Goal: Task Accomplishment & Management: Manage account settings

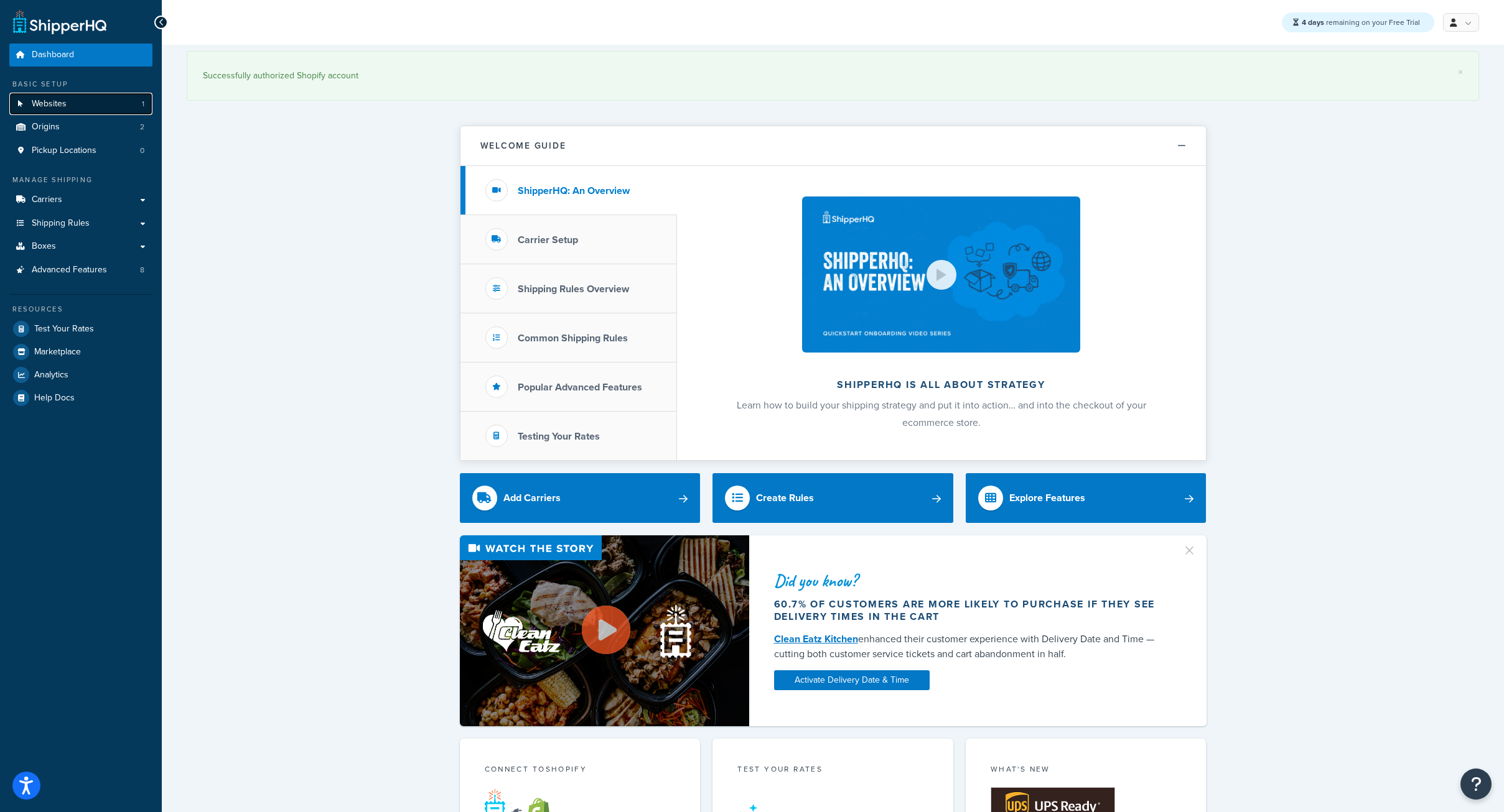
click at [62, 112] on link "Websites 1" at bounding box center [81, 104] width 143 height 23
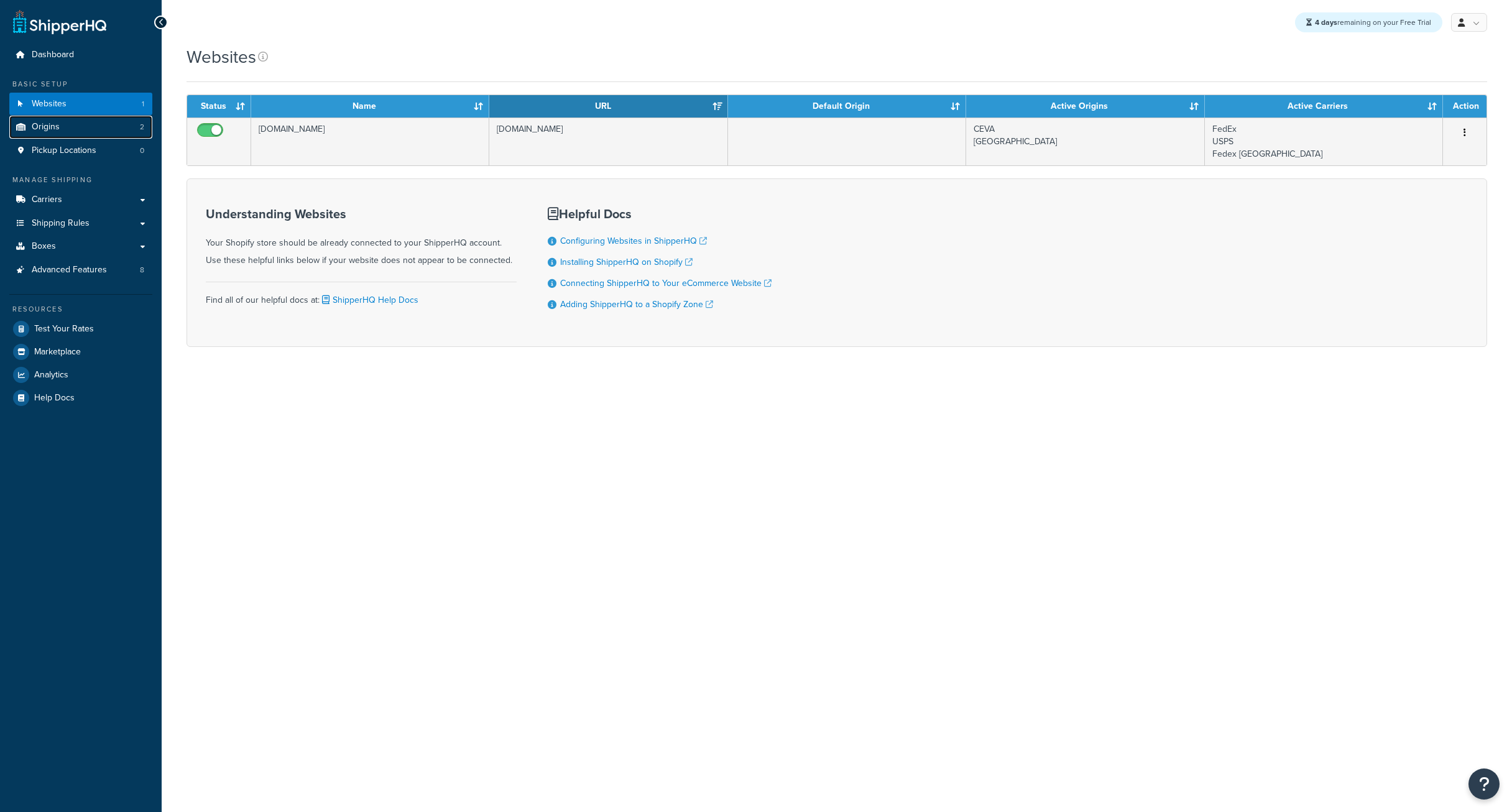
click at [61, 127] on link "Origins 2" at bounding box center [81, 127] width 143 height 23
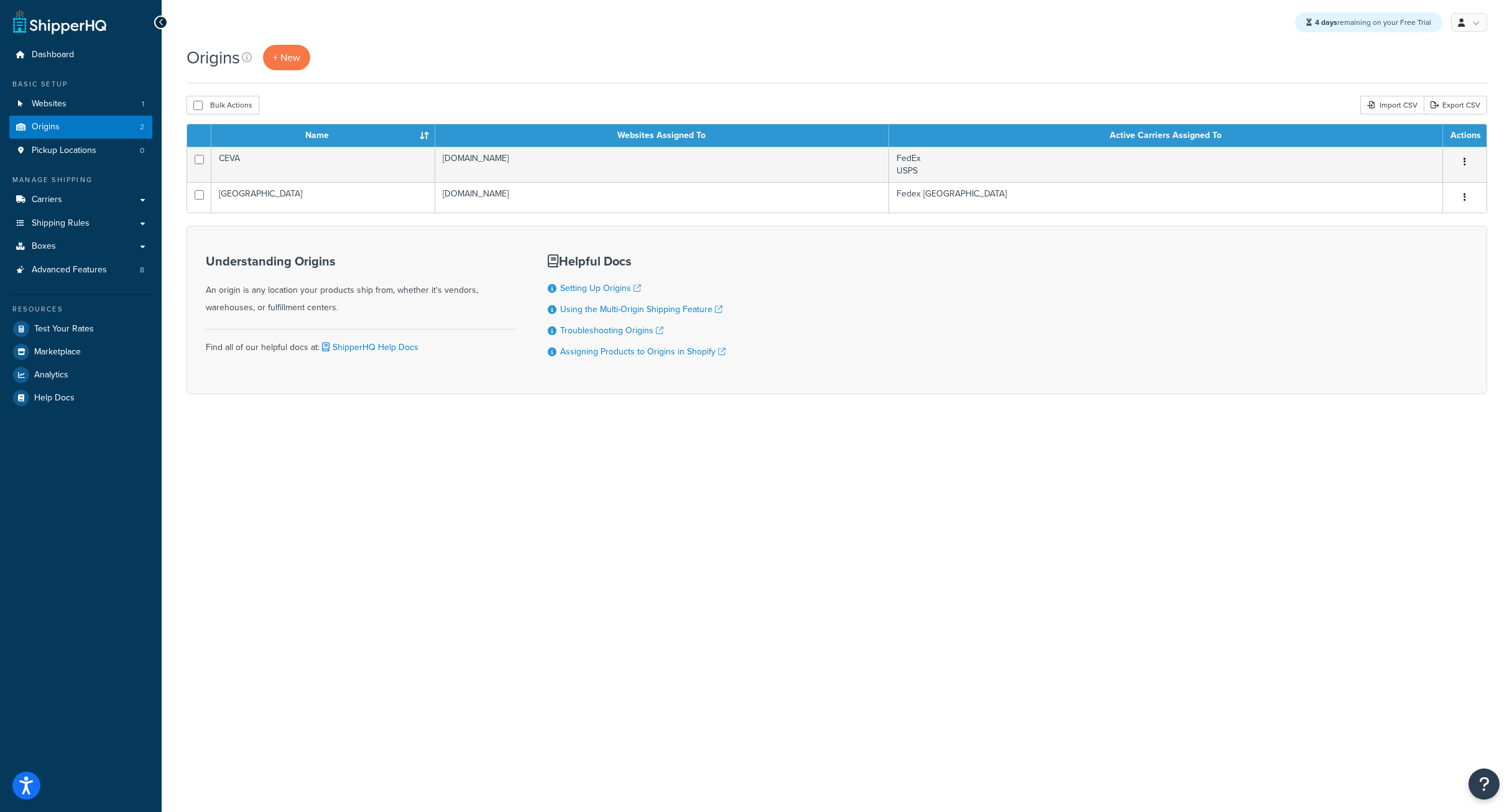
click at [325, 505] on div "4 days remaining on your Free Trial My Profile Billing Global Settings Contact …" at bounding box center [836, 406] width 1350 height 812
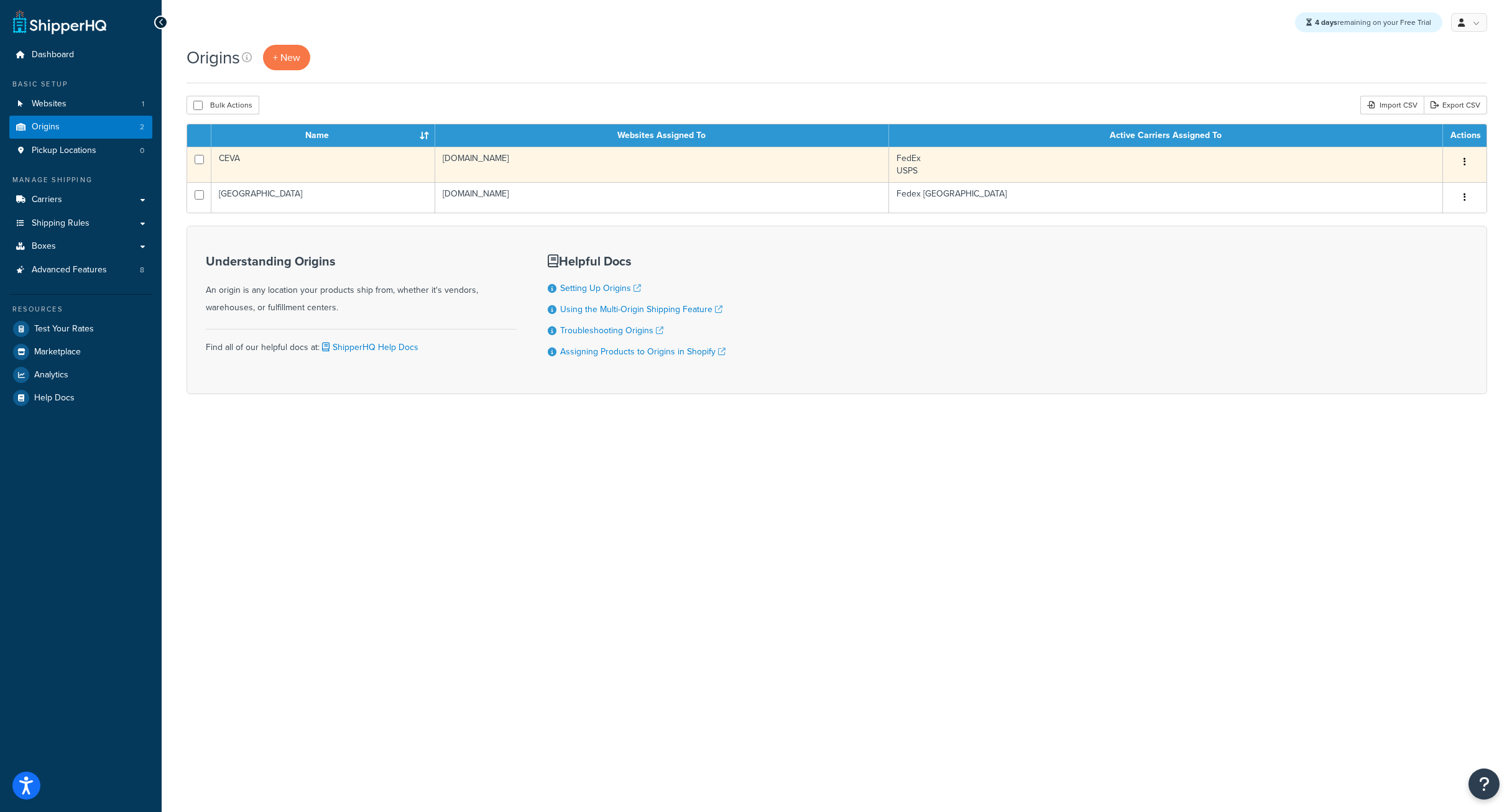
click at [934, 162] on td "FedEx USPS" at bounding box center [1166, 164] width 554 height 35
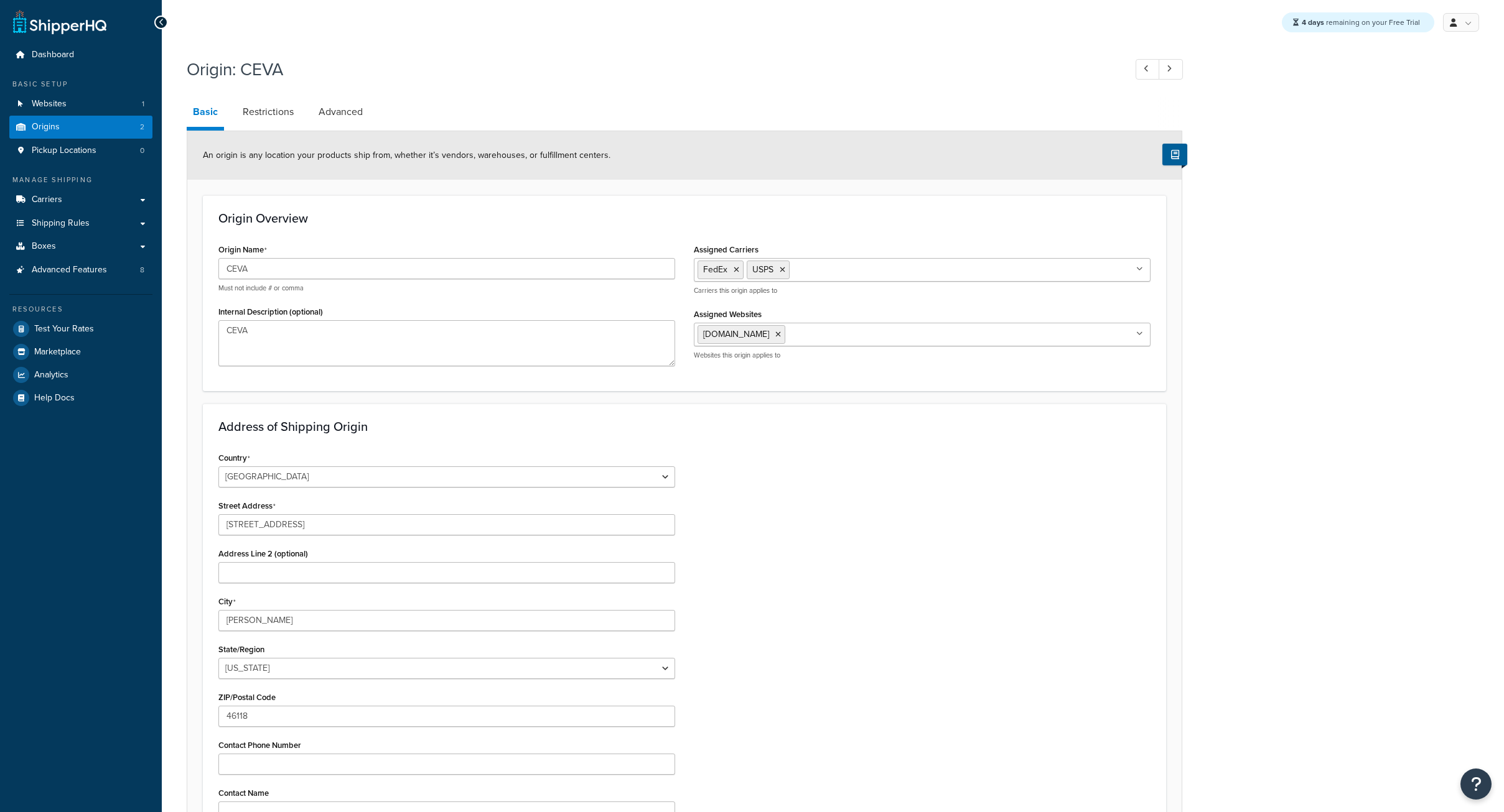
select select "14"
click at [926, 525] on div "Country United States United Kingdom Afghanistan Åland Islands Albania Algeria …" at bounding box center [685, 655] width 951 height 411
click at [54, 207] on link "Carriers" at bounding box center [81, 199] width 143 height 23
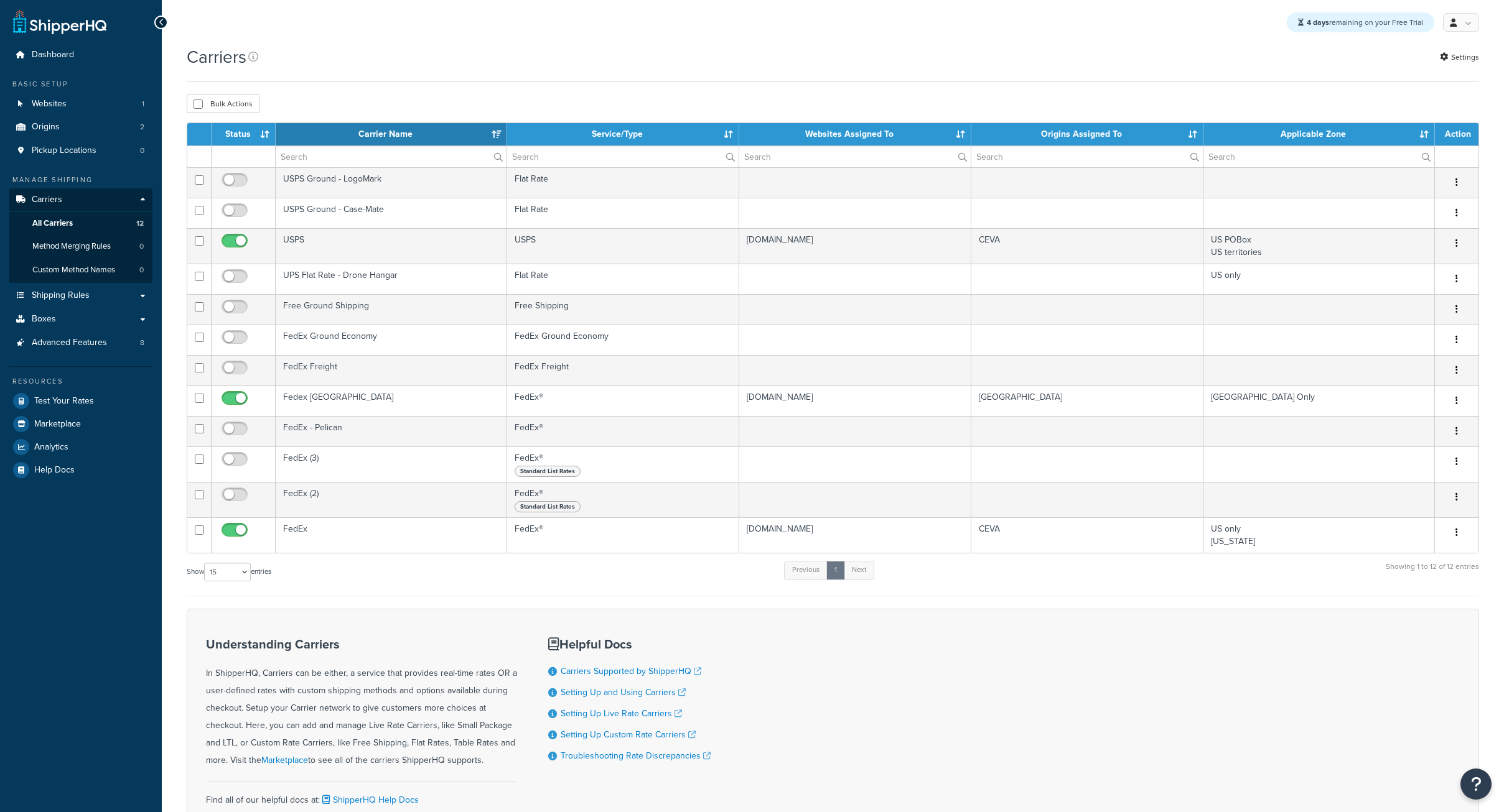
select select "15"
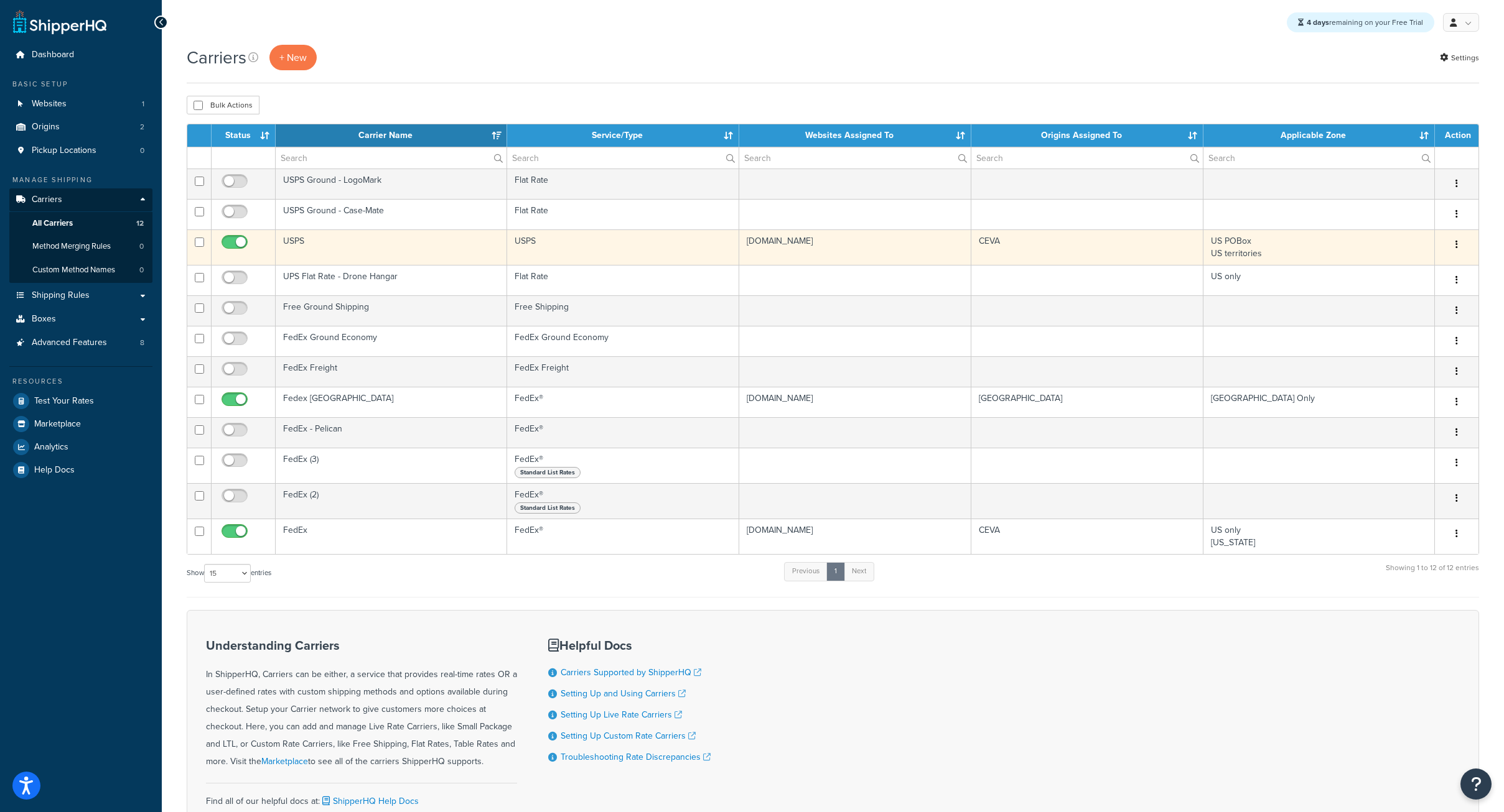
click at [818, 253] on td "[DOMAIN_NAME]" at bounding box center [855, 247] width 232 height 35
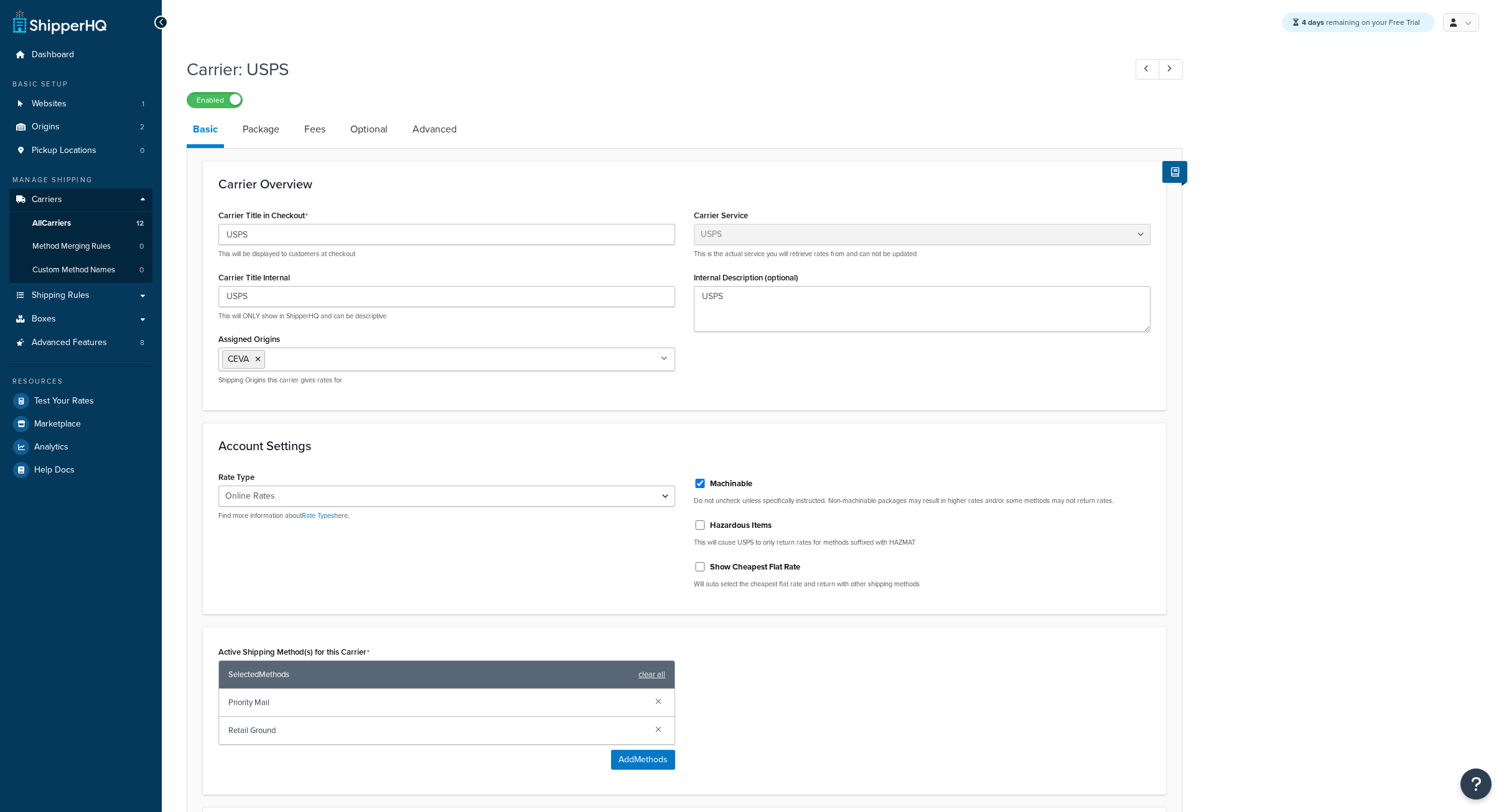
select select "usps"
select select "ONLINE"
click at [265, 137] on link "Package" at bounding box center [261, 129] width 49 height 30
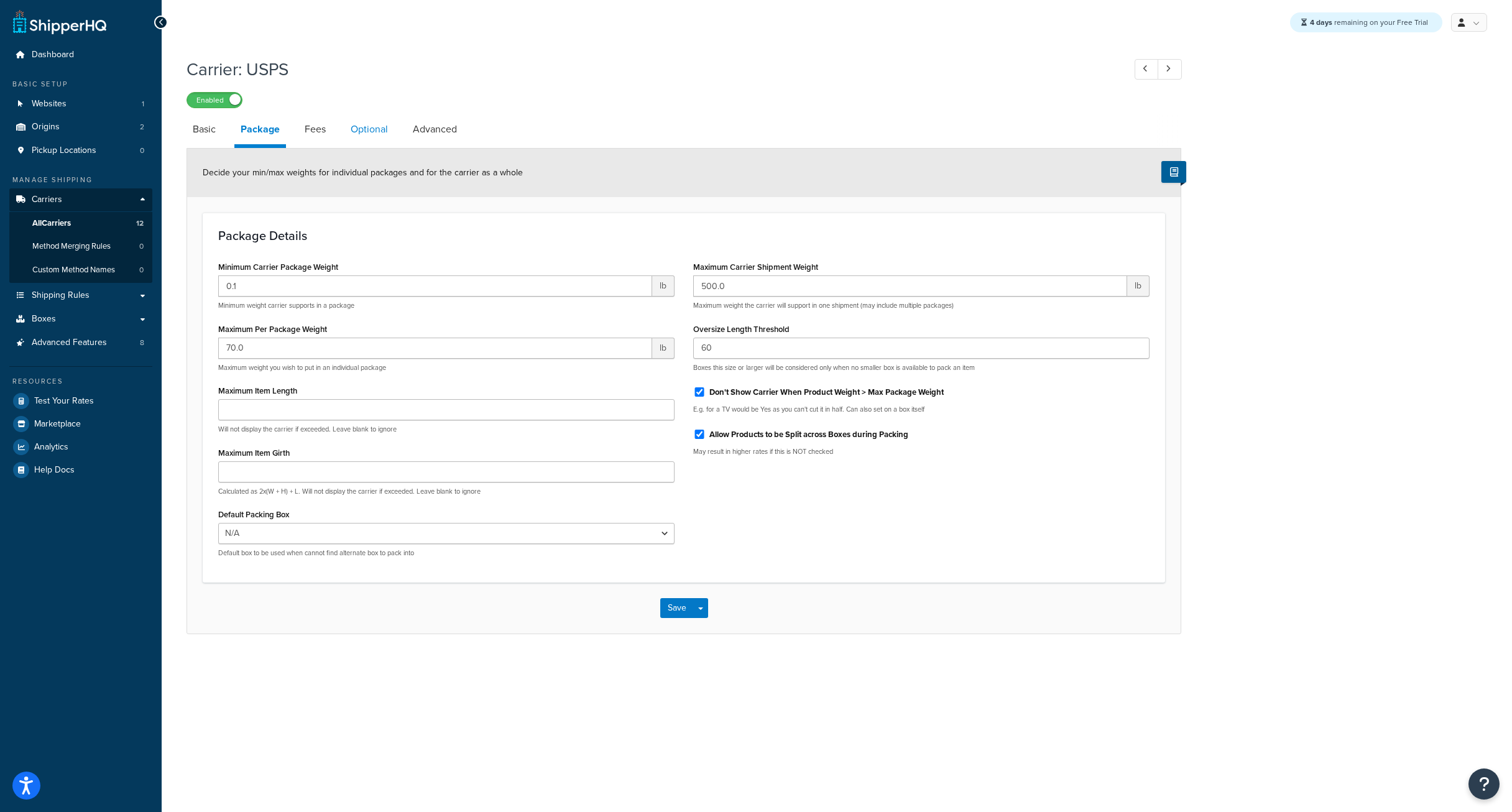
click at [349, 134] on link "Optional" at bounding box center [369, 129] width 50 height 30
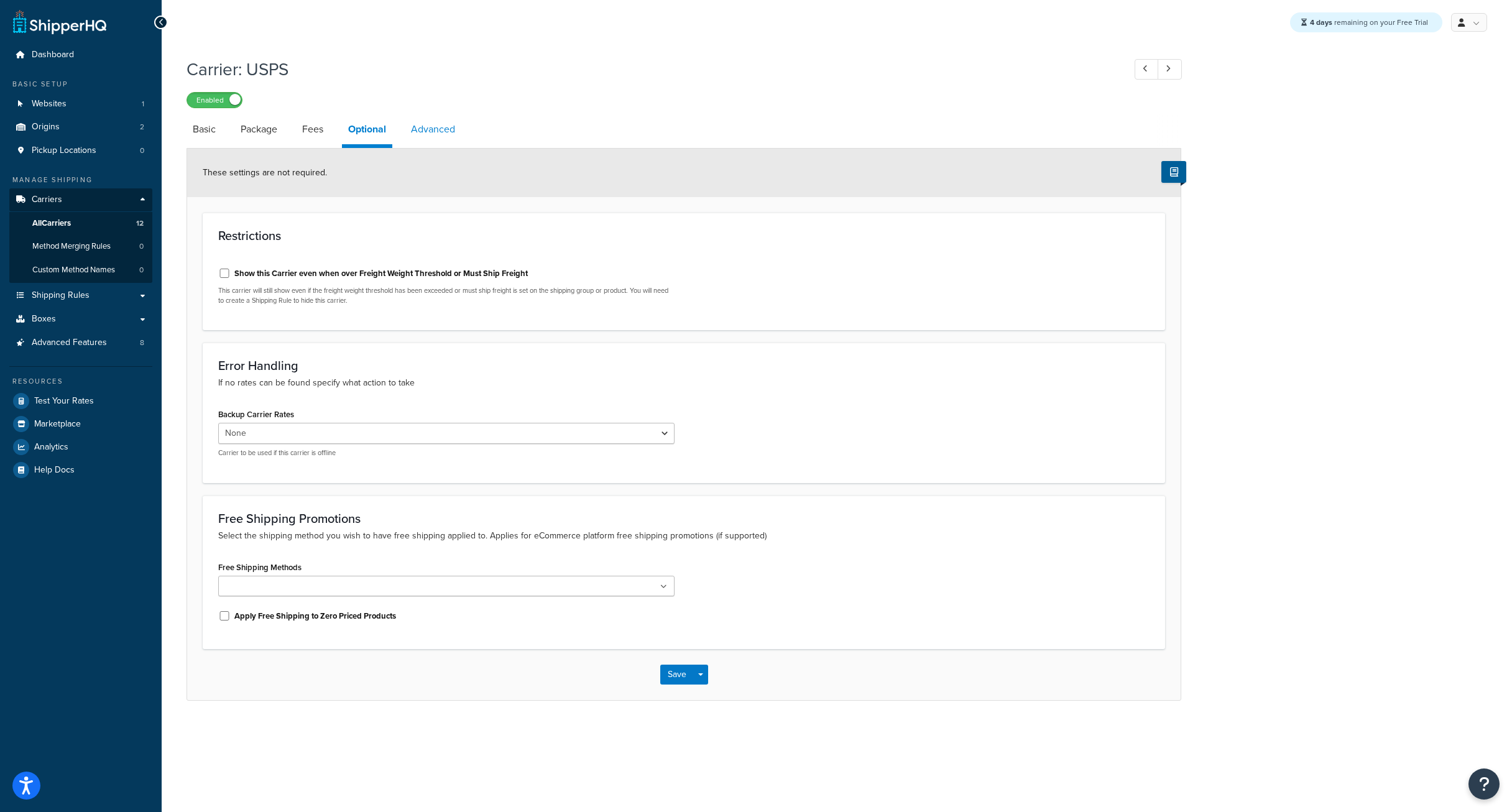
click at [433, 133] on link "Advanced" at bounding box center [433, 129] width 56 height 30
select select "false"
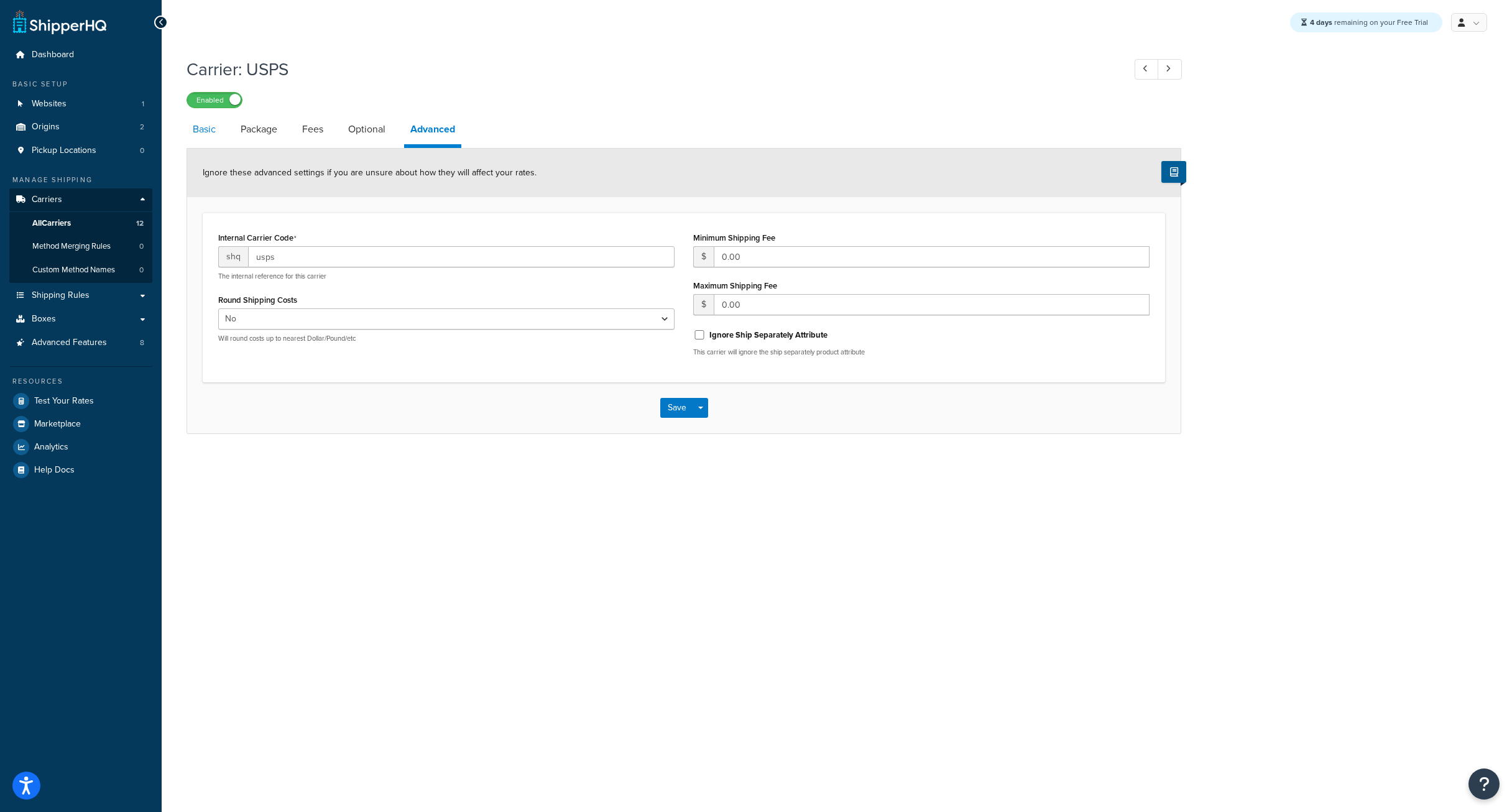
click at [221, 129] on link "Basic" at bounding box center [204, 129] width 35 height 30
select select "usps"
select select "ONLINE"
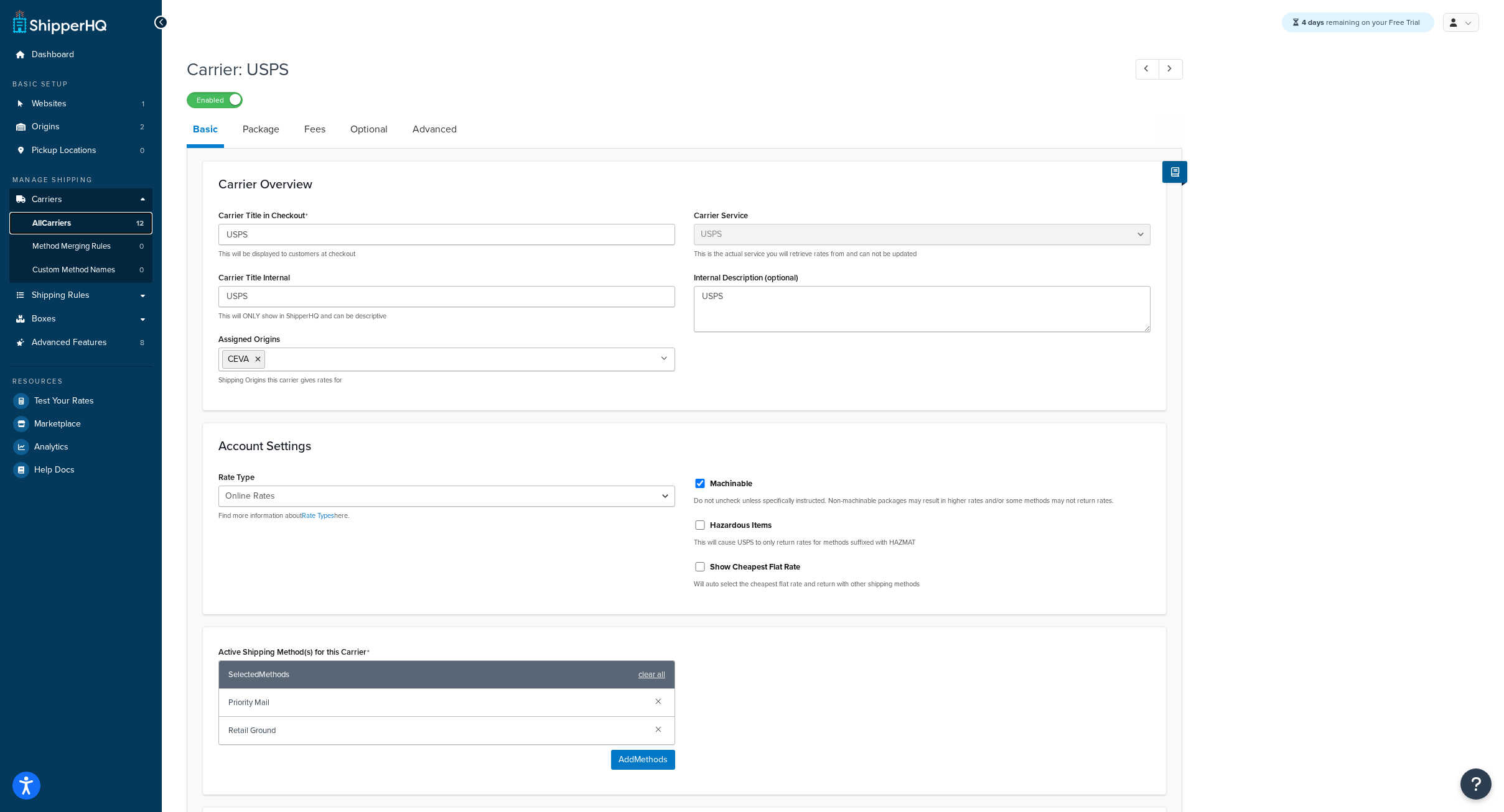
click at [53, 221] on span "All Carriers" at bounding box center [52, 223] width 39 height 11
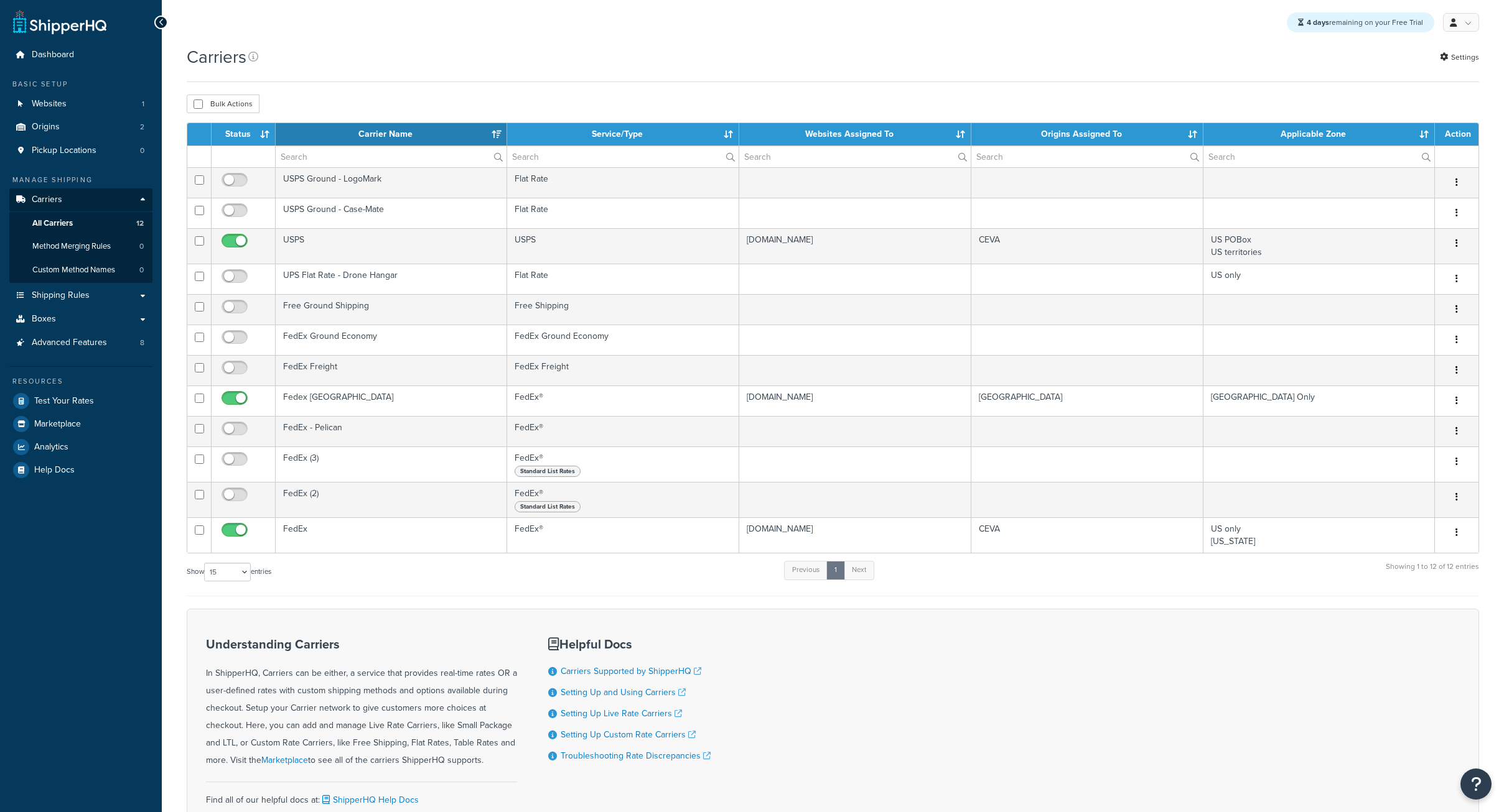
select select "15"
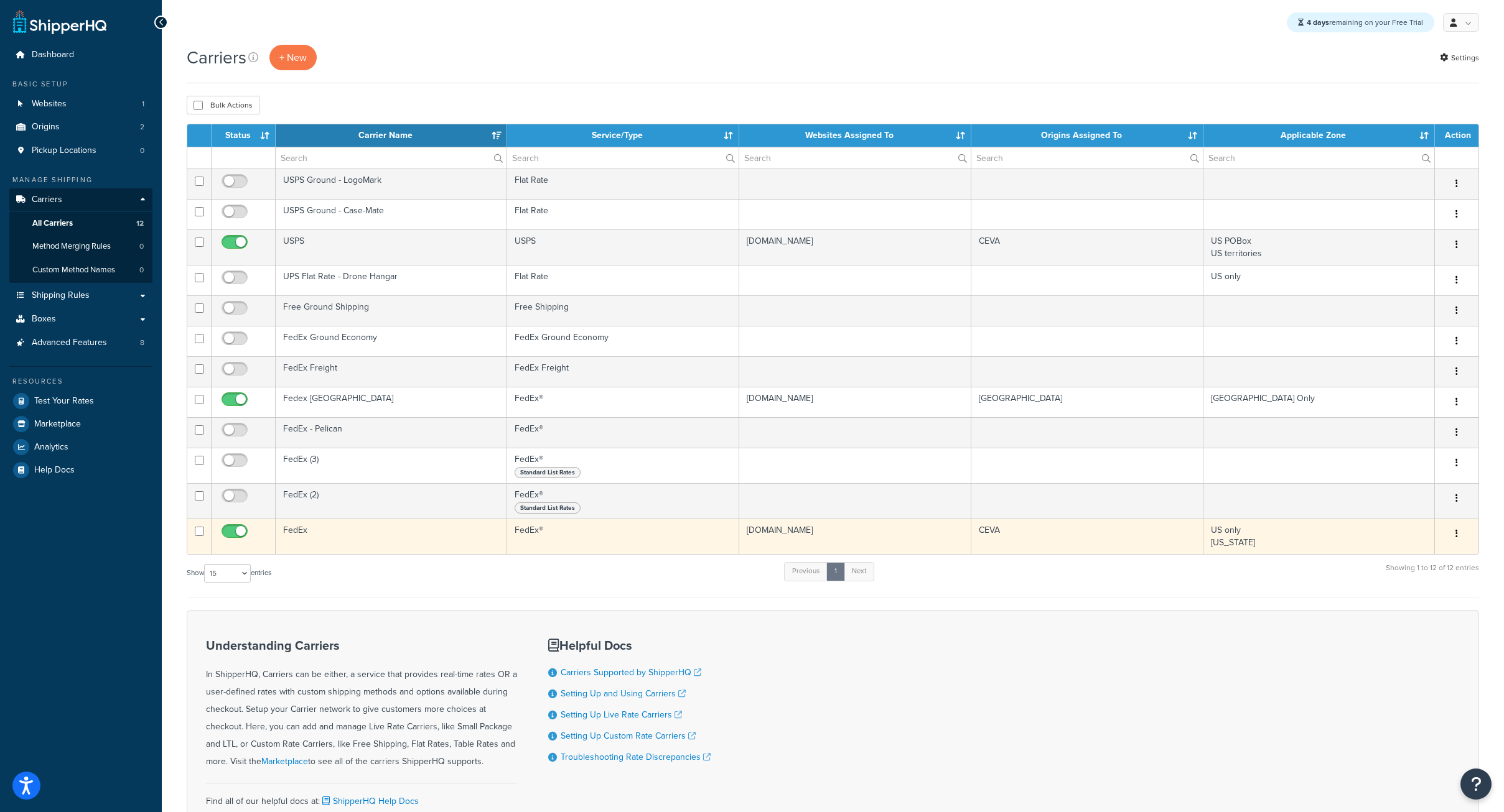
click at [1040, 539] on td "CEVA" at bounding box center [1086, 536] width 231 height 35
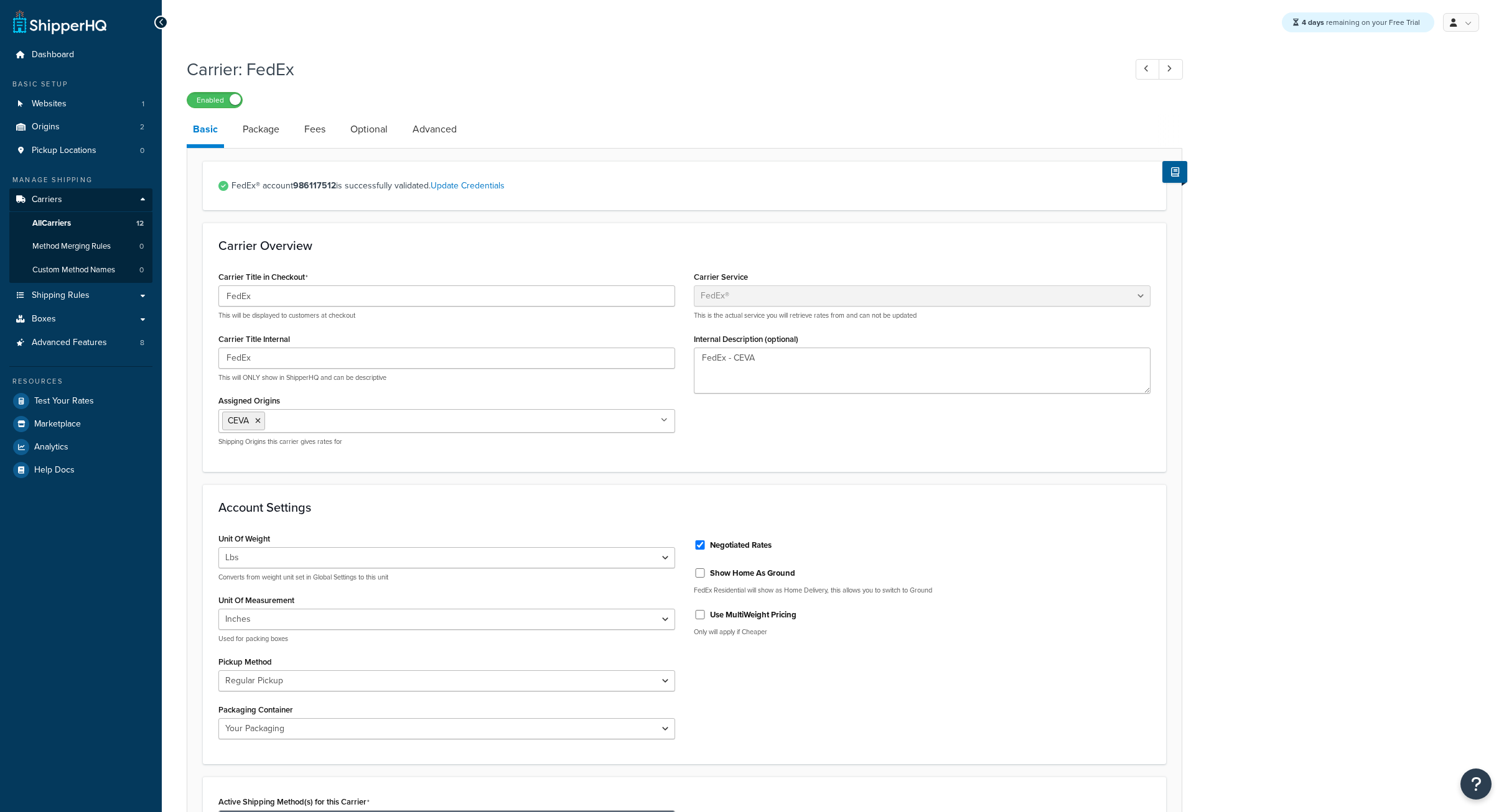
select select "fedEx"
select select "REGULAR_PICKUP"
select select "YOUR_PACKAGING"
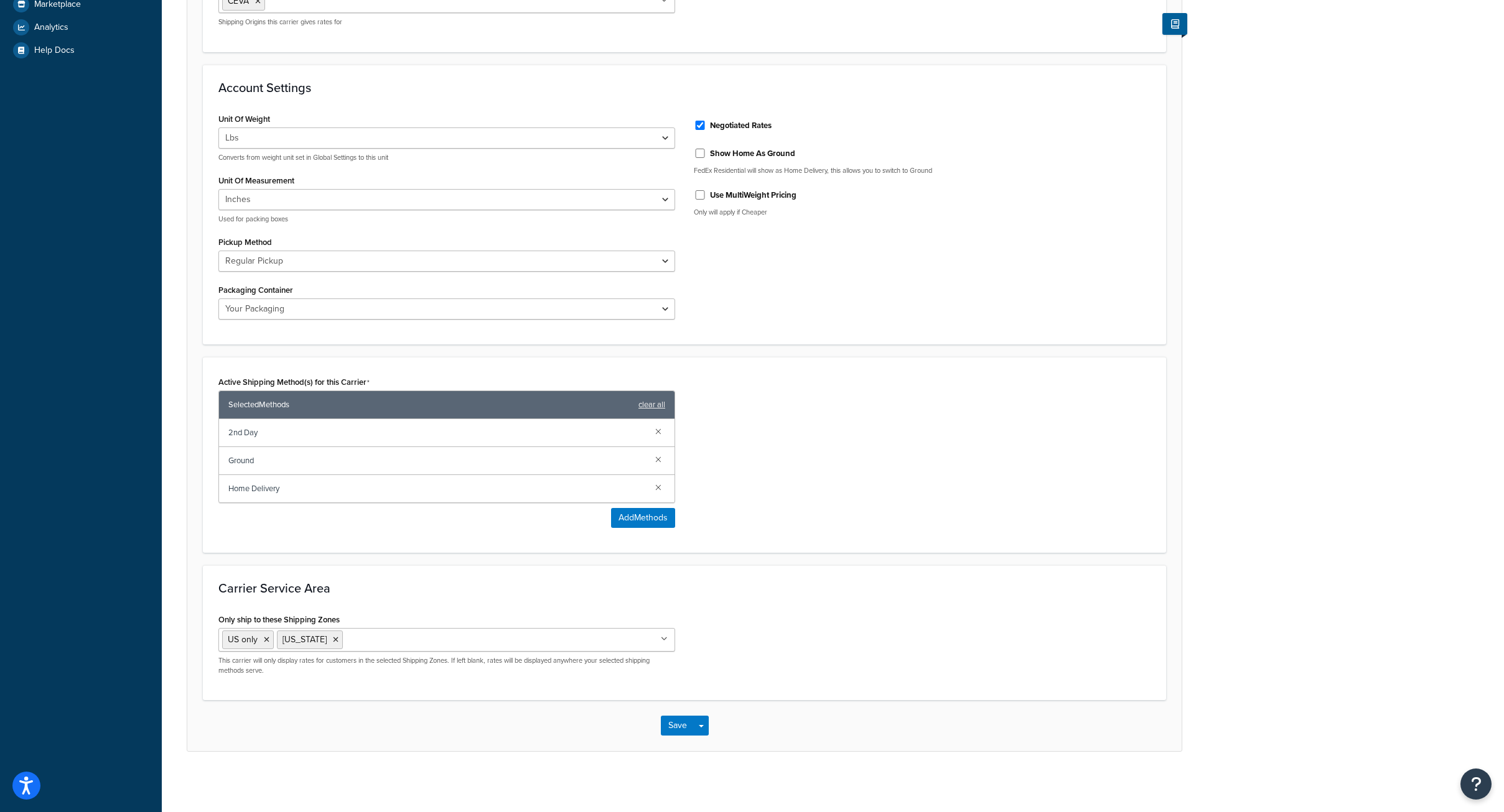
scroll to position [423, 0]
click at [1040, 273] on div "Unit Of Weight Lbs Kgs Convert LBS to KG Converts from weight unit set in Globa…" at bounding box center [685, 218] width 951 height 220
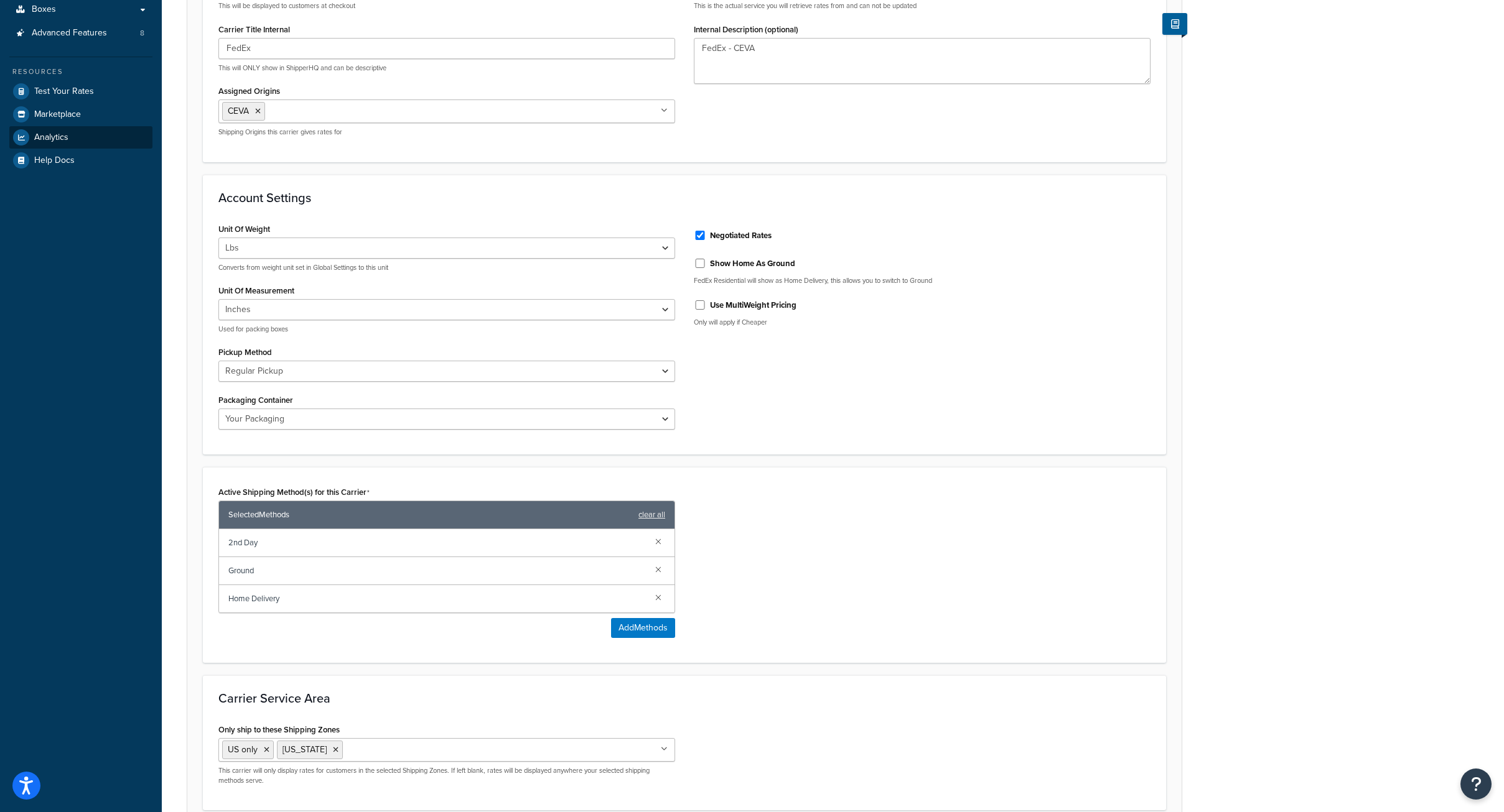
scroll to position [58, 0]
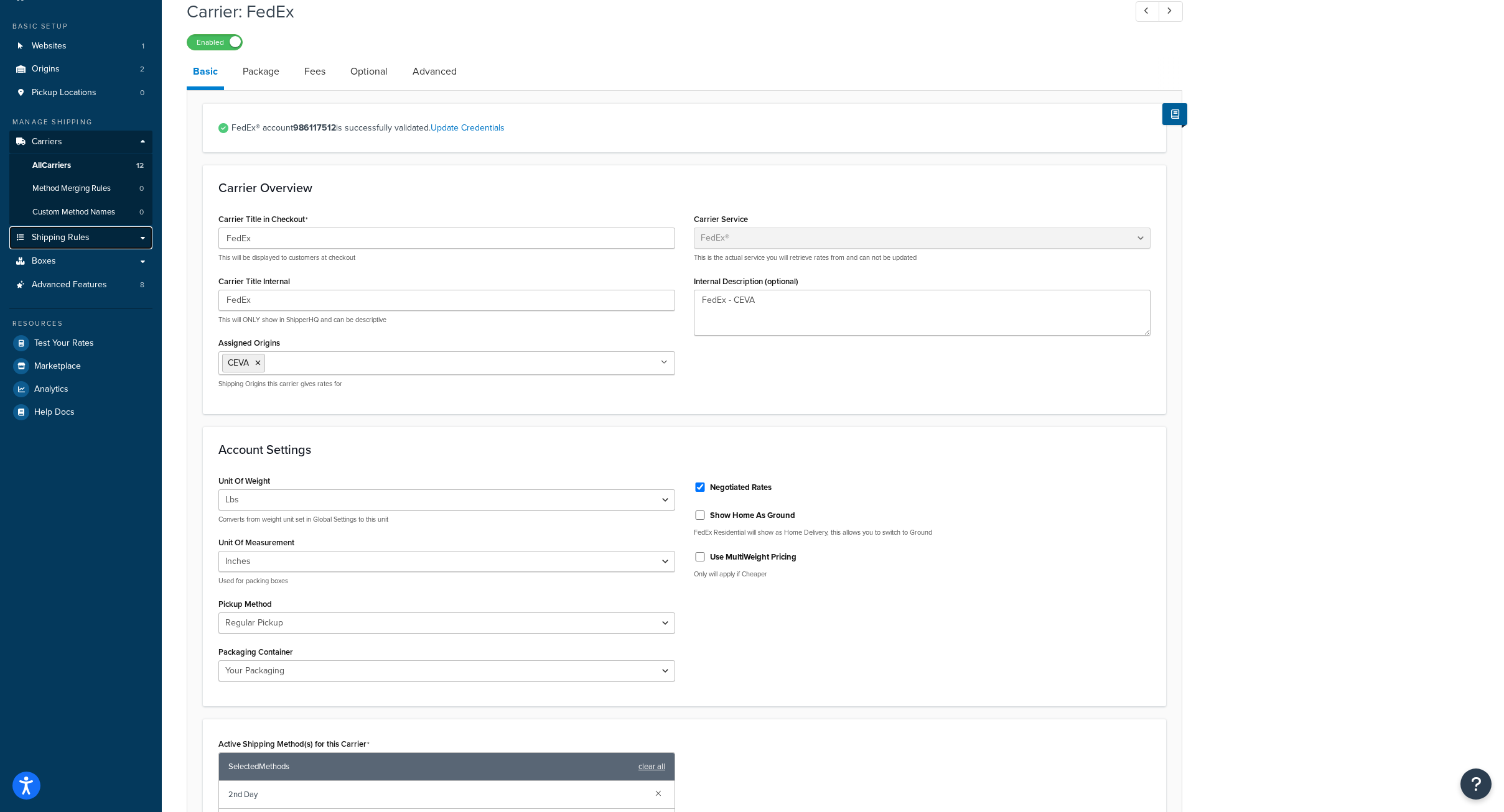
click at [62, 233] on span "Shipping Rules" at bounding box center [61, 238] width 58 height 11
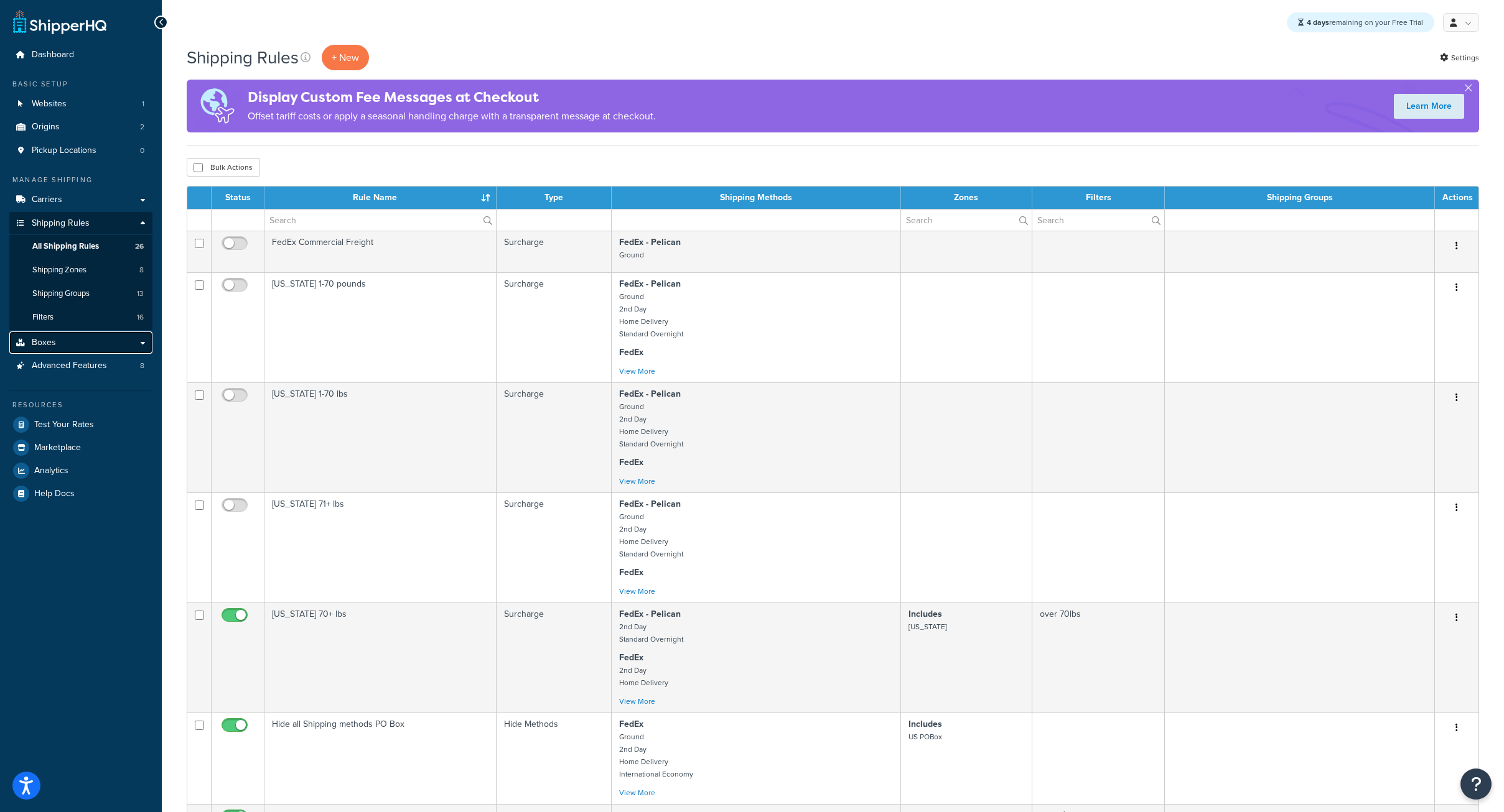
click at [62, 344] on link "Boxes" at bounding box center [81, 343] width 143 height 23
